Goal: Task Accomplishment & Management: Use online tool/utility

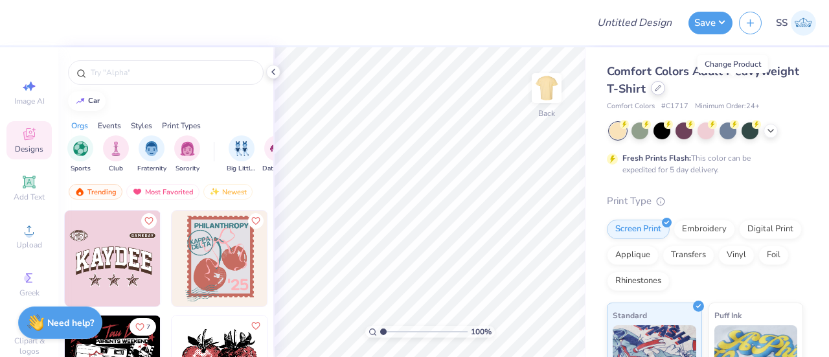
click at [665, 91] on div at bounding box center [658, 88] width 14 height 14
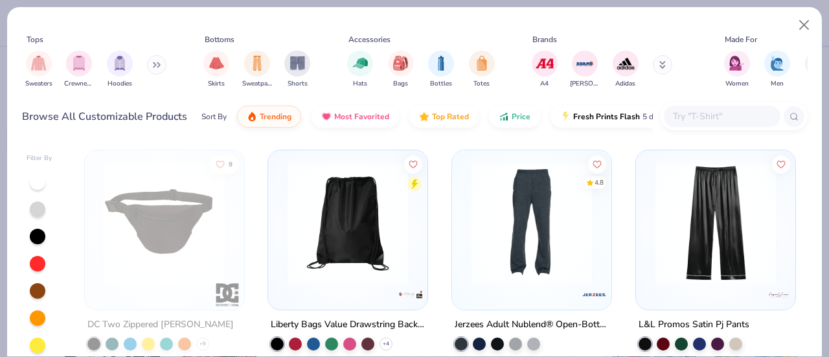
click at [721, 115] on input "text" at bounding box center [721, 116] width 100 height 15
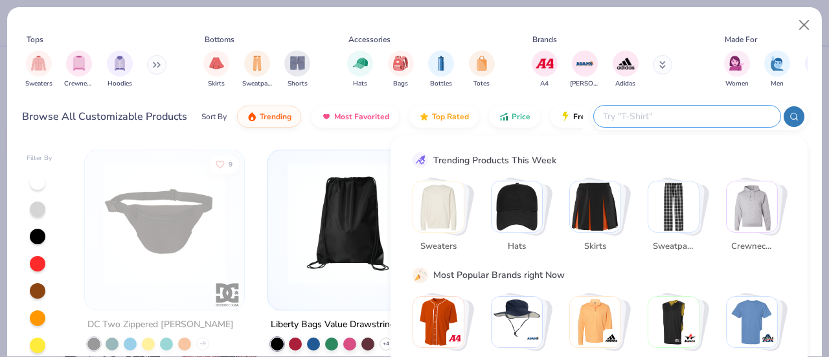
click at [721, 115] on input "text" at bounding box center [686, 116] width 170 height 15
paste input "2"
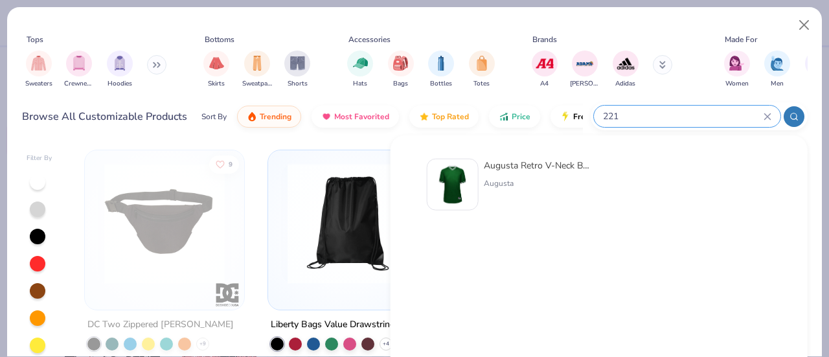
type input "221"
click at [557, 161] on div "Augusta Retro V-Neck Baseball Jersey" at bounding box center [538, 166] width 109 height 14
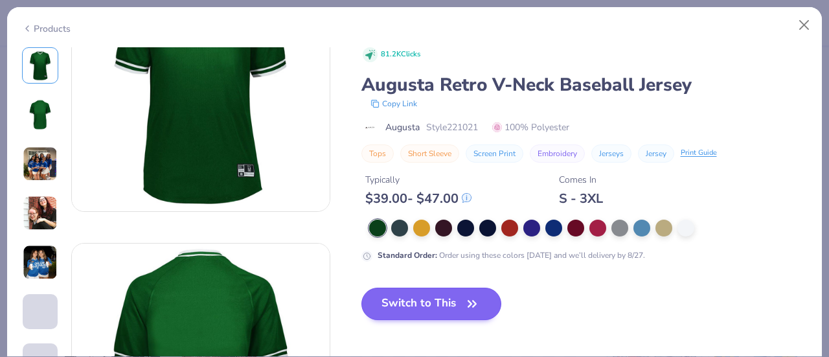
scroll to position [96, 0]
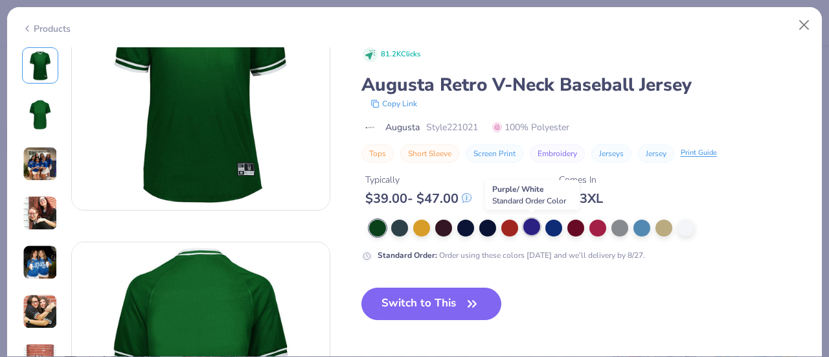
click at [530, 225] on div at bounding box center [531, 226] width 17 height 17
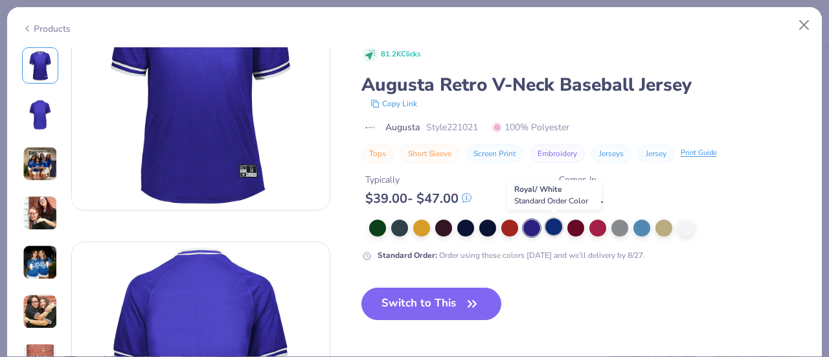
click at [553, 226] on div at bounding box center [553, 226] width 17 height 17
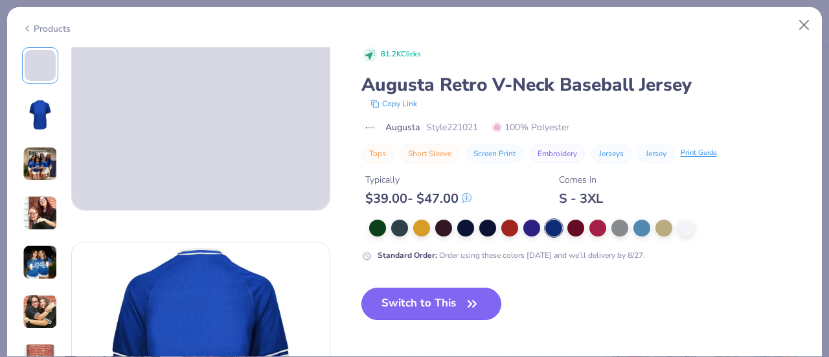
click at [451, 308] on button "Switch to This" at bounding box center [431, 303] width 140 height 32
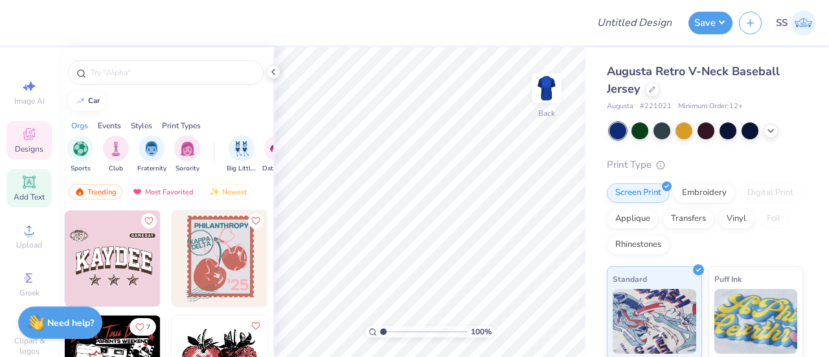
click at [21, 192] on span "Add Text" at bounding box center [29, 197] width 31 height 10
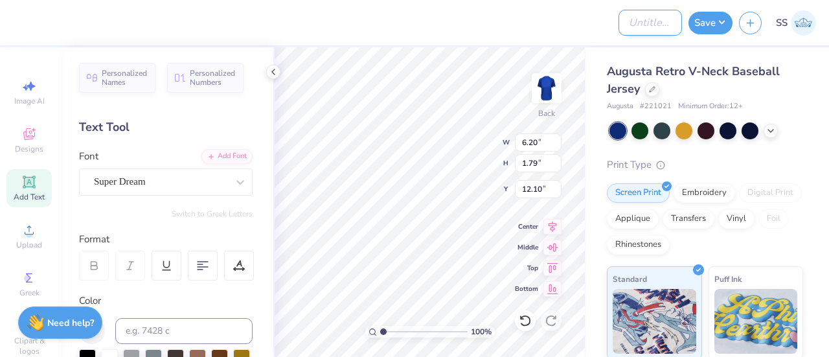
click at [655, 20] on input "Design Title" at bounding box center [649, 23] width 63 height 26
type input "test 13"
click at [714, 21] on button "Save" at bounding box center [710, 21] width 44 height 23
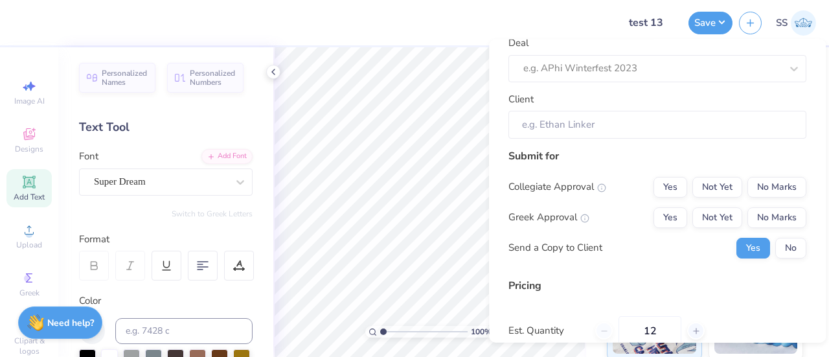
scroll to position [73, 0]
click at [650, 123] on input "Client" at bounding box center [657, 125] width 298 height 28
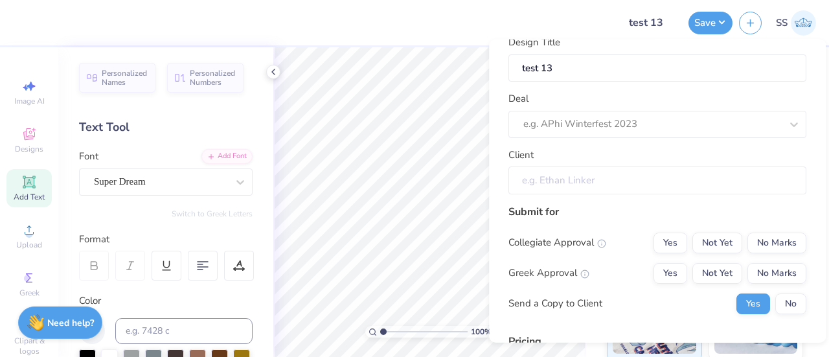
scroll to position [18, 0]
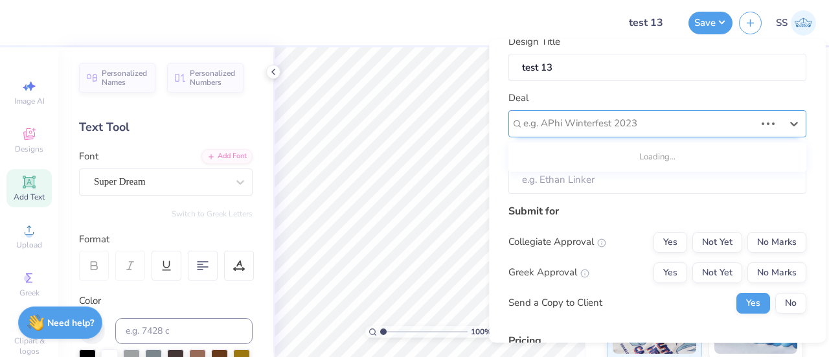
click at [583, 129] on div at bounding box center [639, 123] width 232 height 17
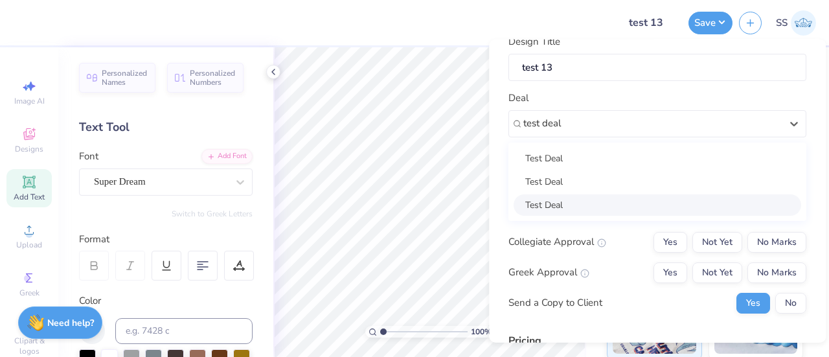
click at [574, 194] on div "Test Deal" at bounding box center [656, 204] width 287 height 21
type input "test deal"
type input "Dfadgbb H"
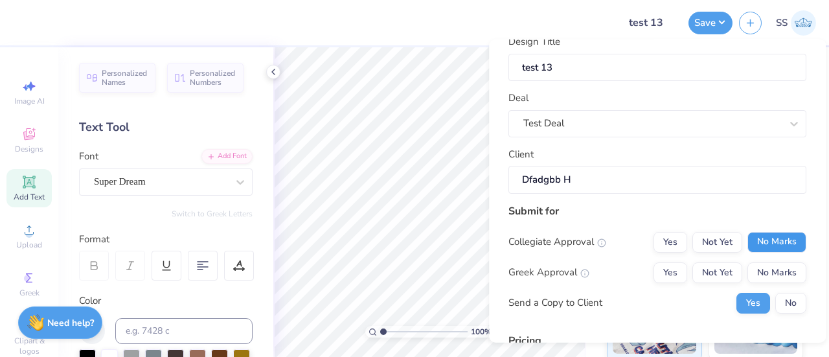
click at [777, 247] on button "No Marks" at bounding box center [776, 241] width 59 height 21
click at [769, 266] on button "No Marks" at bounding box center [776, 272] width 59 height 21
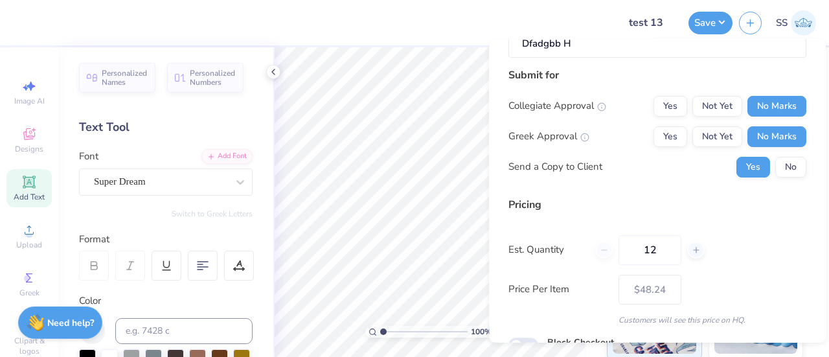
scroll to position [165, 0]
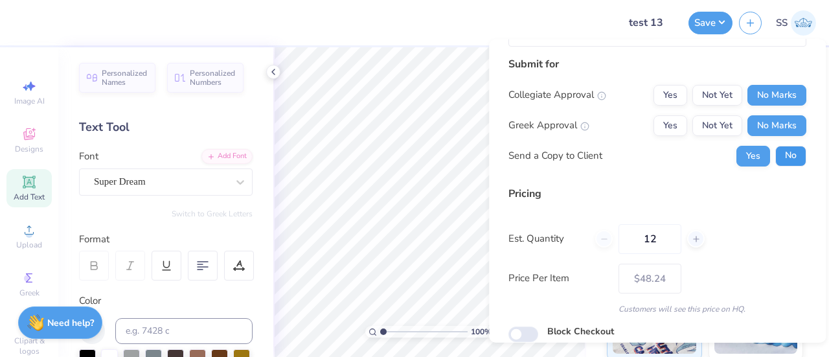
click at [781, 158] on button "No" at bounding box center [790, 155] width 31 height 21
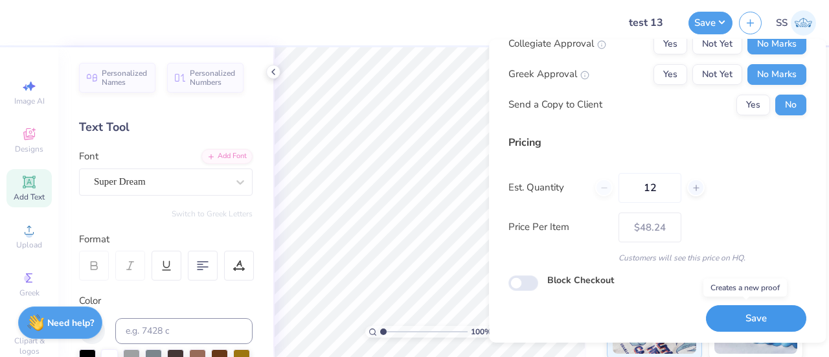
click at [743, 314] on button "Save" at bounding box center [756, 318] width 100 height 27
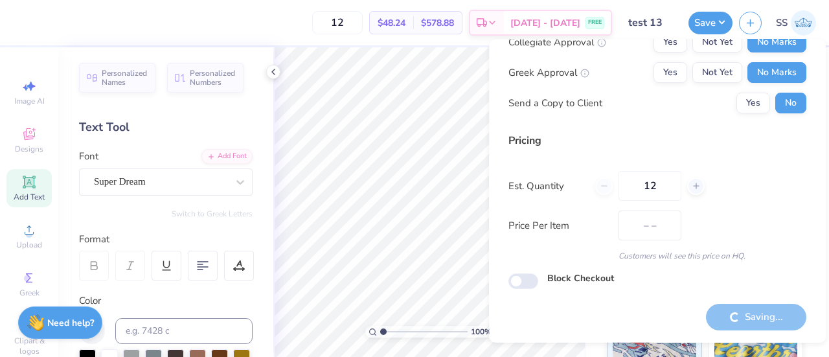
scroll to position [48, 0]
type input "$48.24"
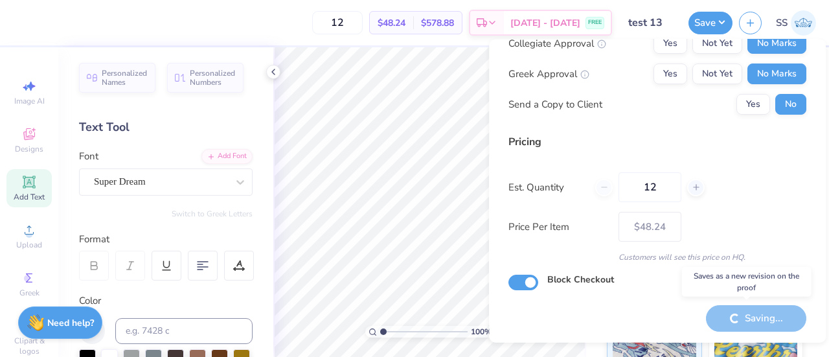
checkbox input "true"
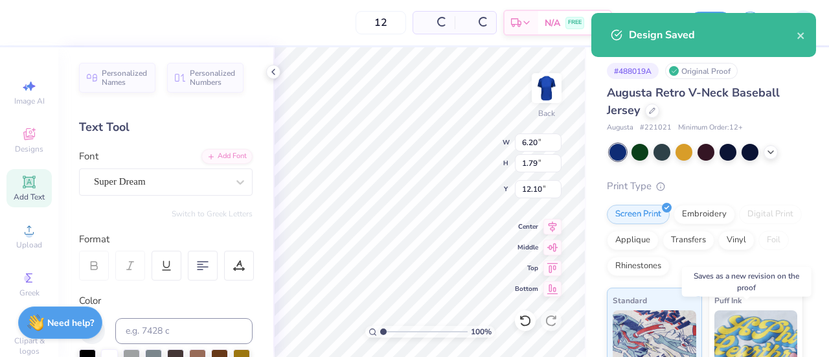
type input "$48.24"
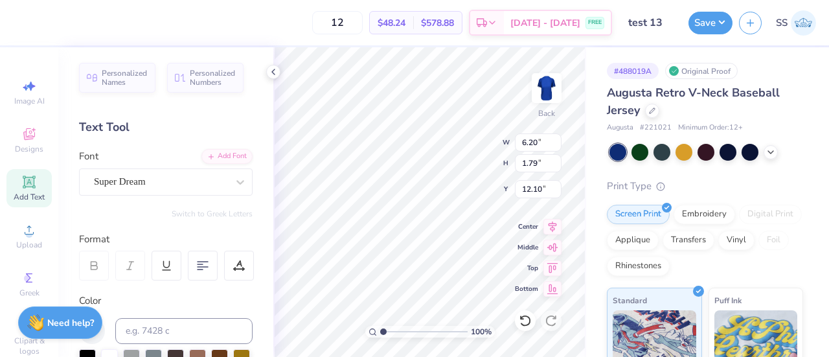
click at [657, 128] on span "# 221021" at bounding box center [656, 127] width 32 height 11
